Goal: Transaction & Acquisition: Purchase product/service

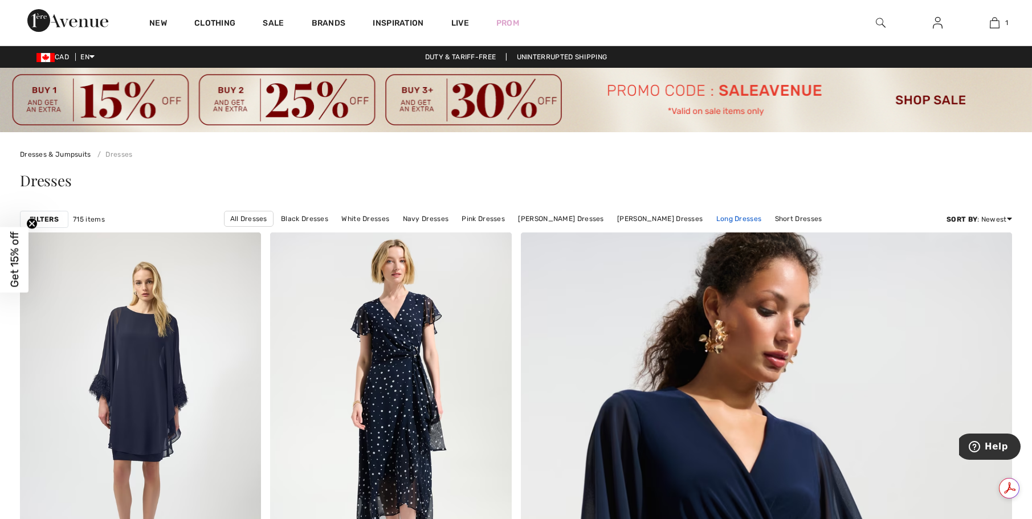
click at [742, 218] on link "Long Dresses" at bounding box center [738, 218] width 57 height 15
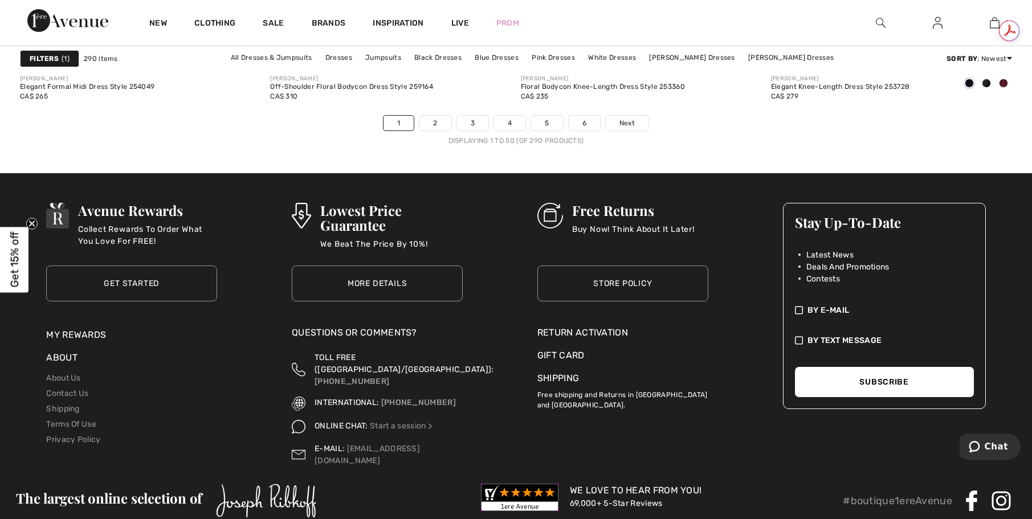
scroll to position [6494, 0]
click at [636, 125] on link "Next" at bounding box center [627, 122] width 43 height 15
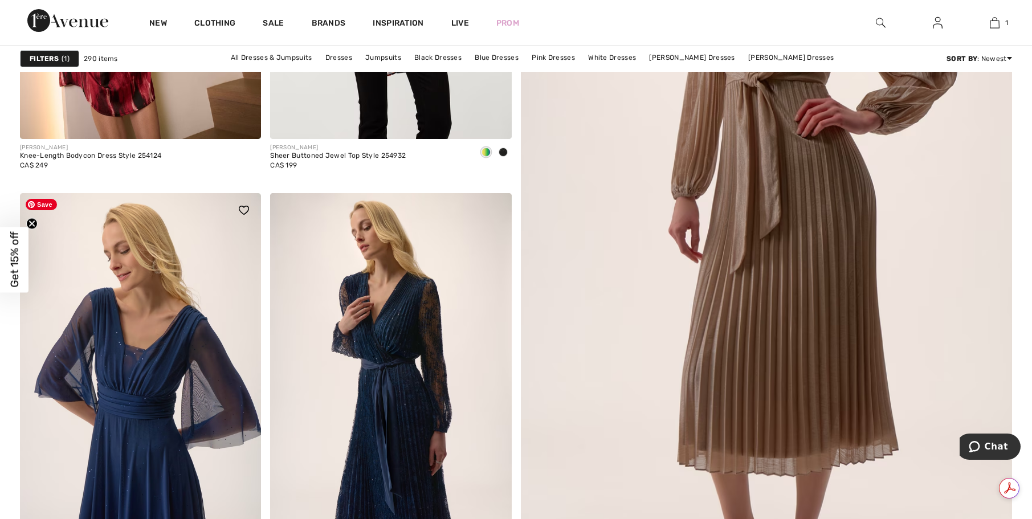
scroll to position [456, 0]
